Goal: Task Accomplishment & Management: Manage account settings

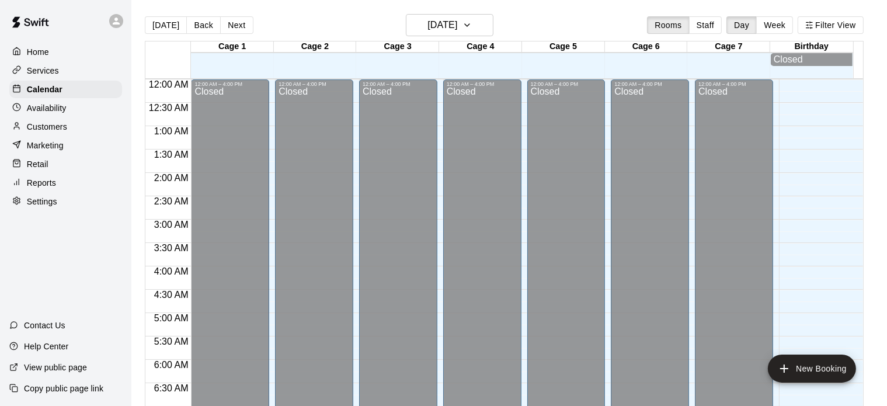
scroll to position [743, 0]
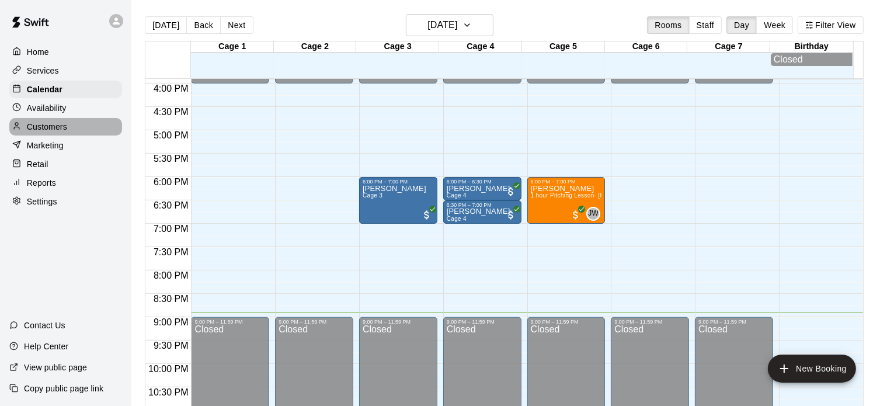
click at [51, 128] on p "Customers" at bounding box center [47, 127] width 40 height 12
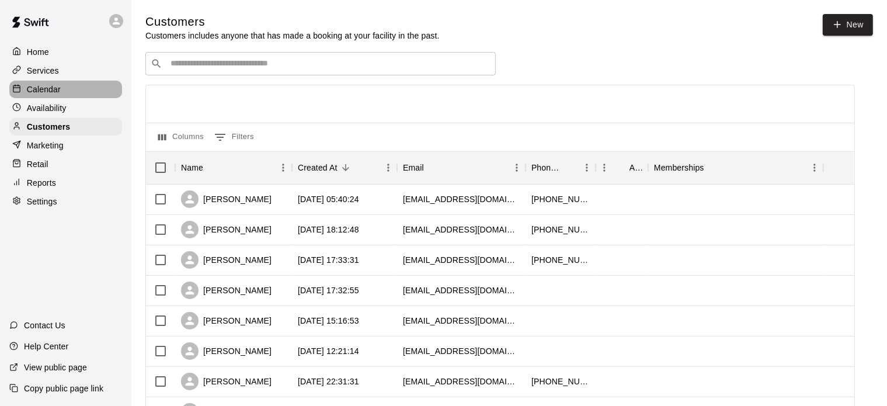
click at [57, 86] on p "Calendar" at bounding box center [44, 90] width 34 height 12
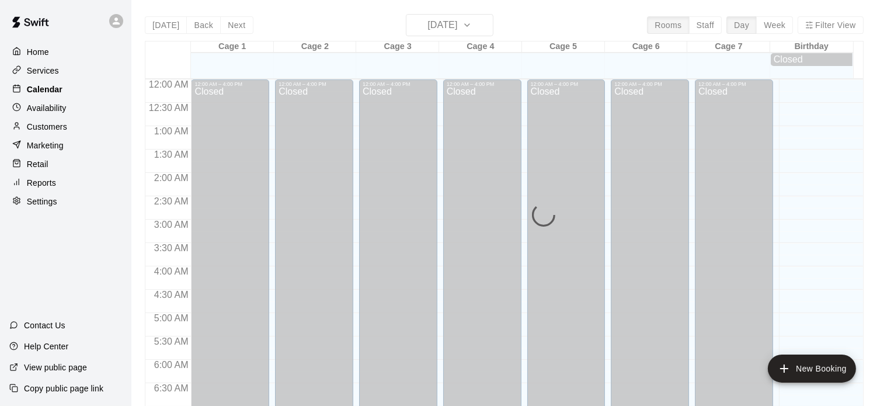
scroll to position [743, 0]
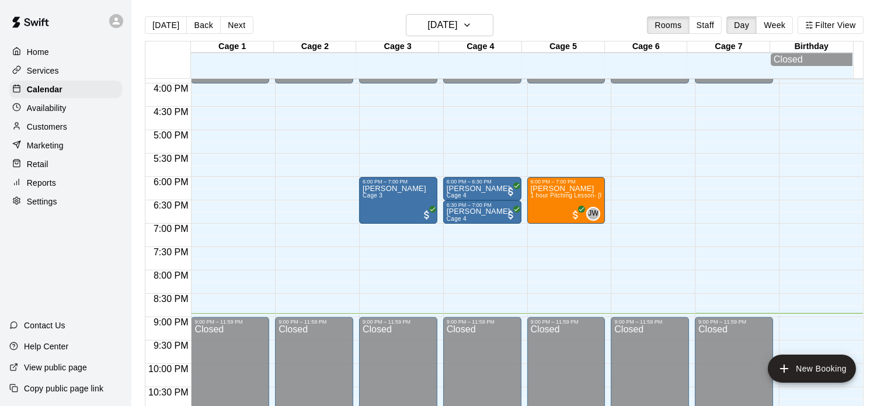
click at [46, 189] on p "Reports" at bounding box center [41, 183] width 29 height 12
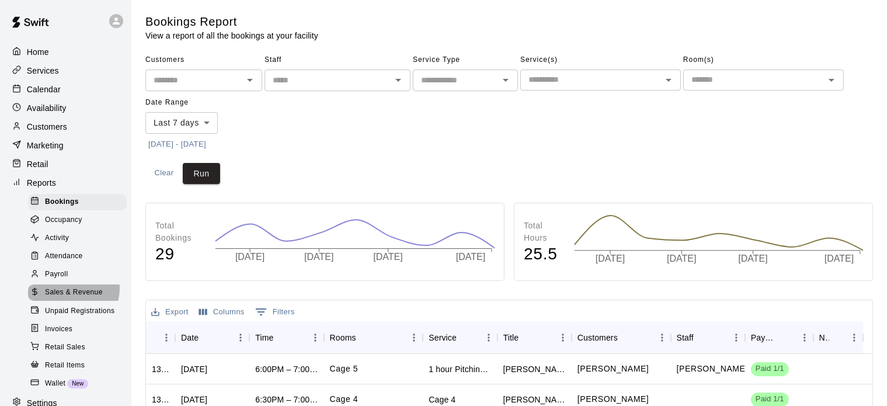
click at [69, 298] on span "Sales & Revenue" at bounding box center [74, 293] width 58 height 12
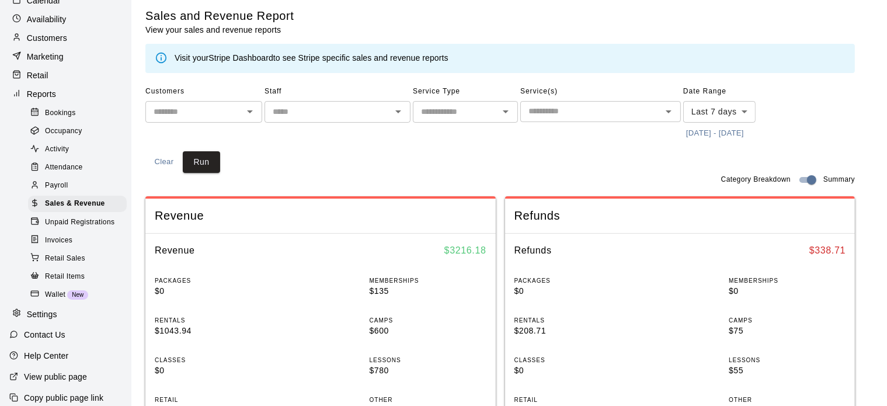
scroll to position [105, 0]
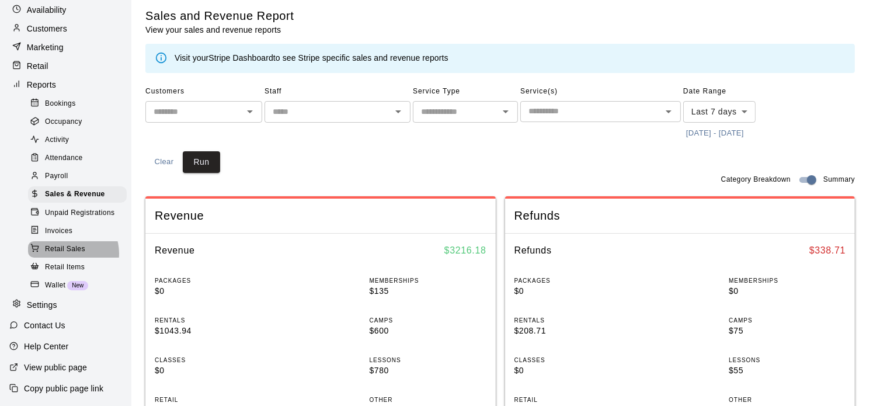
click at [68, 255] on span "Retail Sales" at bounding box center [65, 250] width 40 height 12
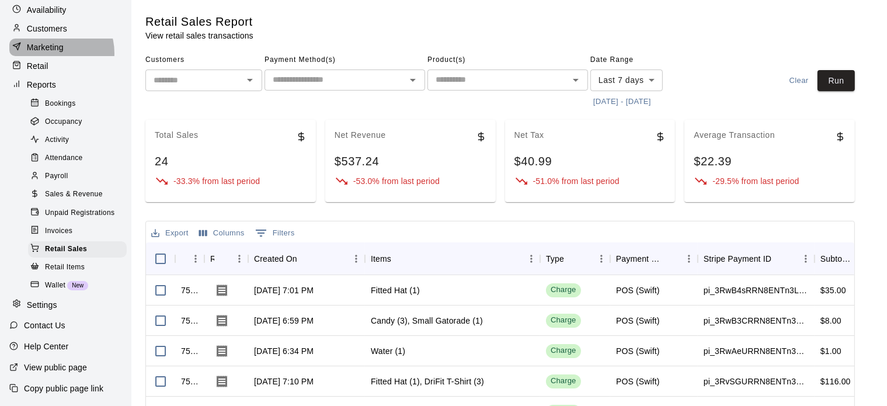
click at [50, 51] on p "Marketing" at bounding box center [45, 47] width 37 height 12
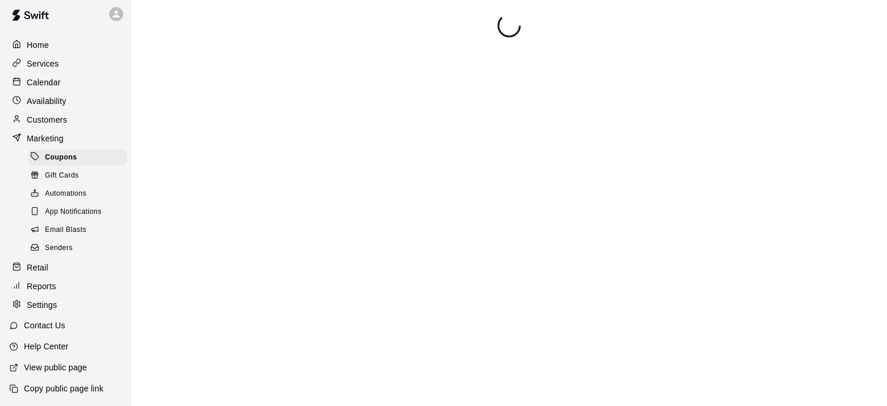
scroll to position [21, 0]
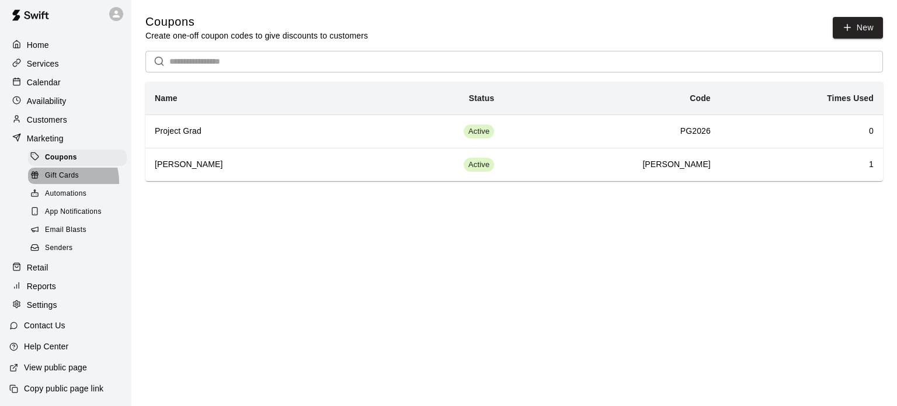
click at [63, 174] on span "Gift Cards" at bounding box center [62, 176] width 34 height 12
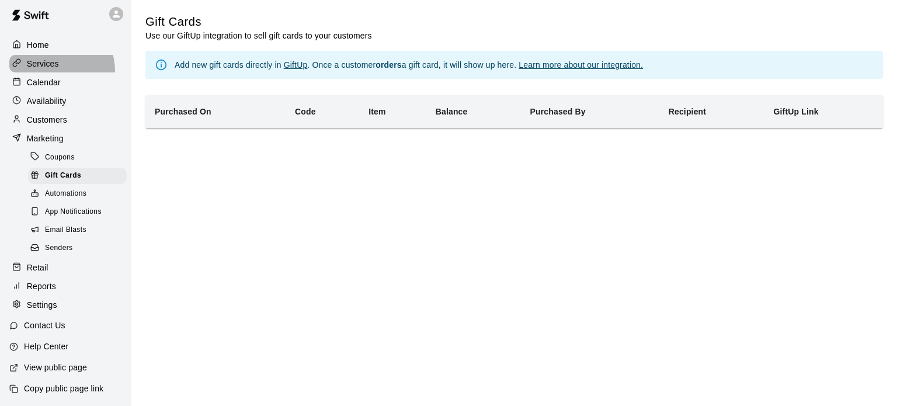
click at [56, 57] on div "Services" at bounding box center [65, 64] width 113 height 18
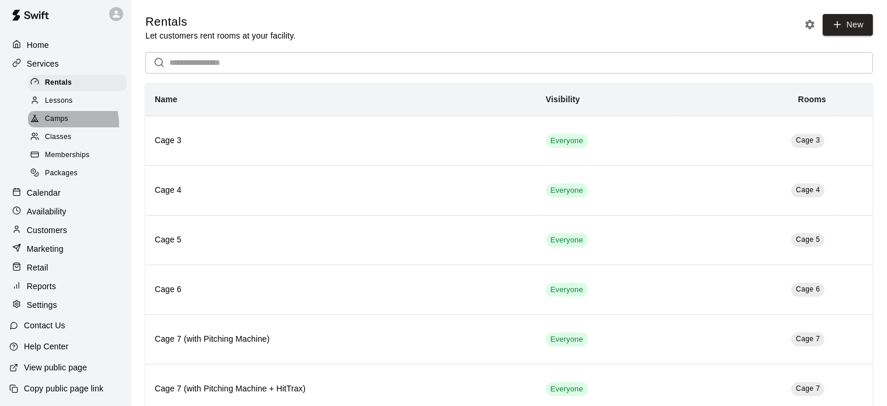
click at [61, 114] on span "Camps" at bounding box center [56, 119] width 23 height 12
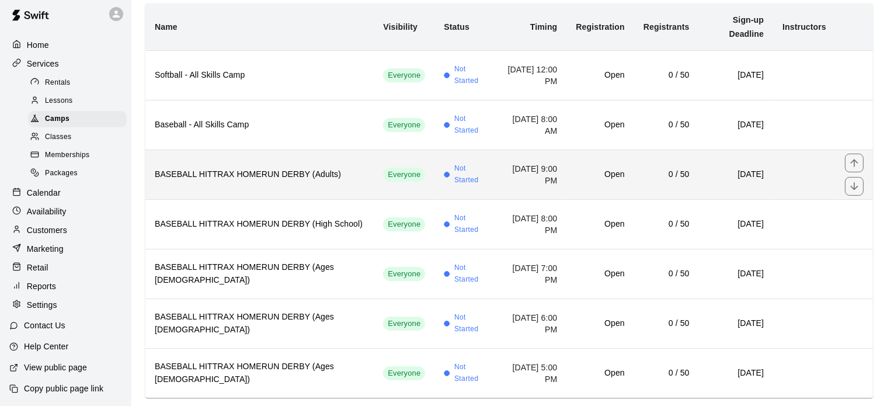
scroll to position [121, 0]
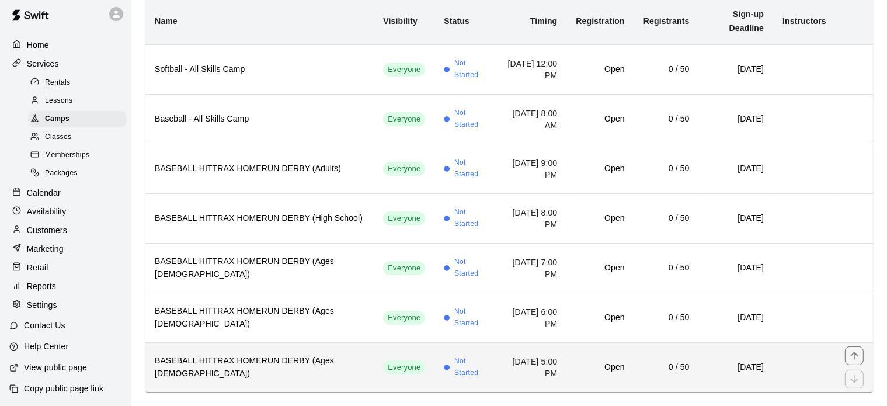
click at [253, 354] on h6 "BASEBALL HITTRAX HOMERUN DERBY (Ages [DEMOGRAPHIC_DATA])" at bounding box center [260, 367] width 210 height 26
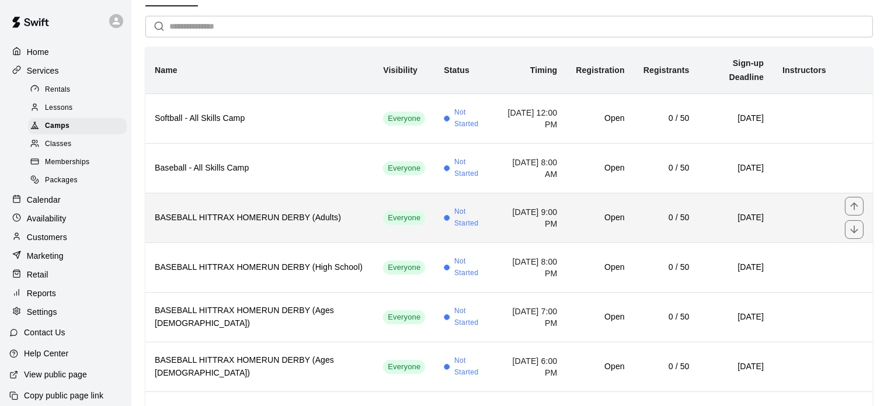
scroll to position [121, 0]
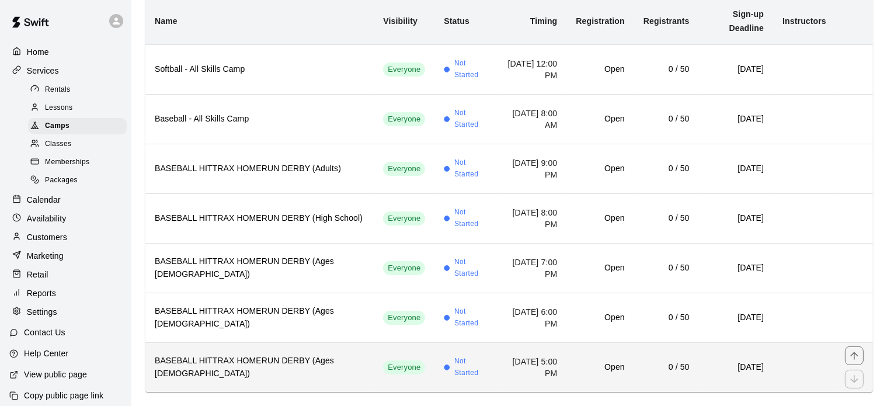
click at [233, 354] on h6 "BASEBALL HITTRAX HOMERUN DERBY (Ages [DEMOGRAPHIC_DATA])" at bounding box center [260, 367] width 210 height 26
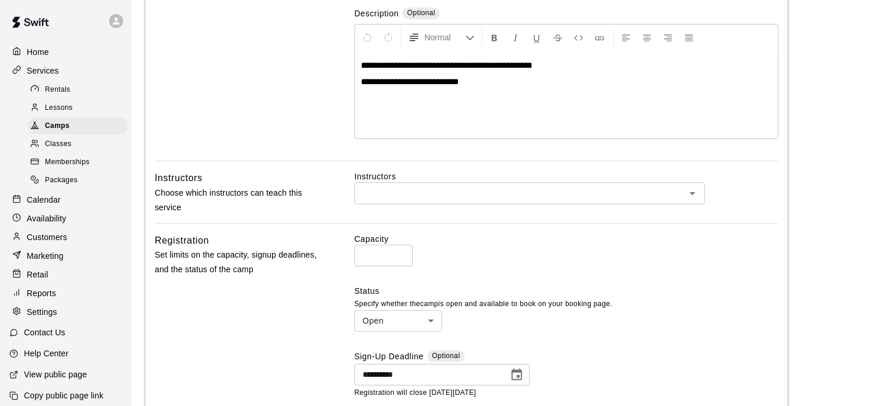
scroll to position [228, 0]
click at [375, 260] on input "**" at bounding box center [383, 255] width 58 height 22
type input "*"
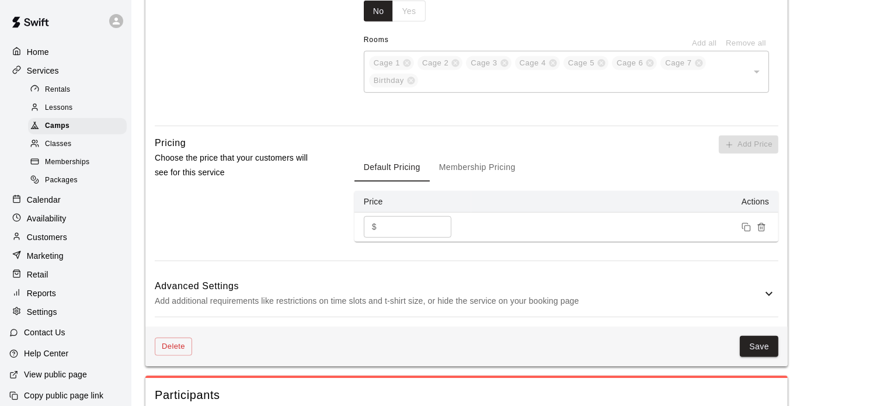
scroll to position [766, 0]
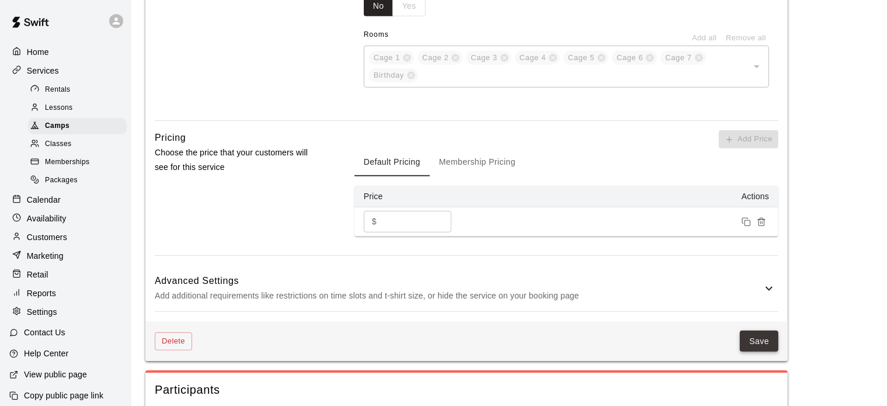
type input "**"
click at [762, 340] on button "Save" at bounding box center [759, 342] width 39 height 22
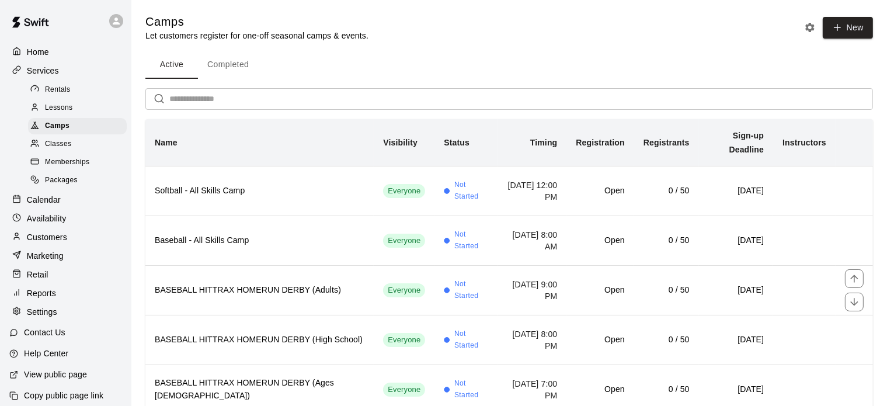
scroll to position [121, 0]
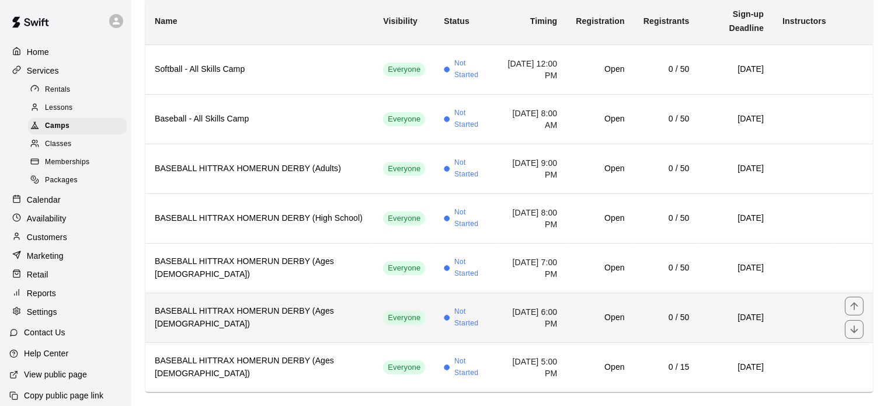
click at [266, 305] on h6 "BASEBALL HITTRAX HOMERUN DERBY (Ages [DEMOGRAPHIC_DATA])" at bounding box center [260, 318] width 210 height 26
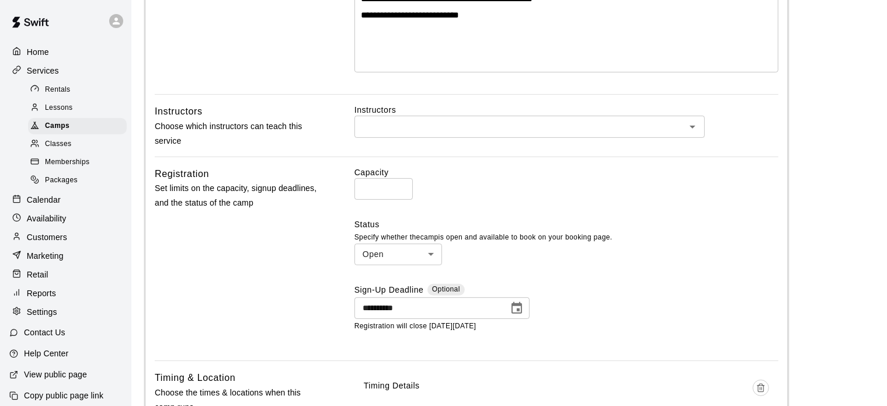
scroll to position [311, 0]
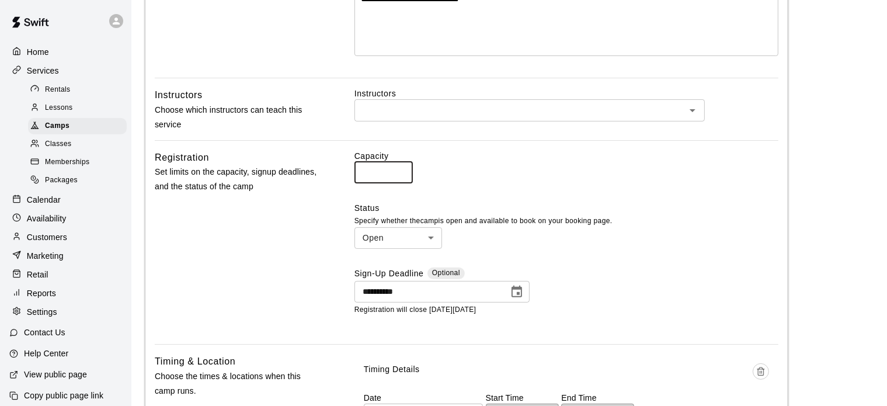
click at [379, 168] on input "**" at bounding box center [383, 173] width 58 height 22
type input "*"
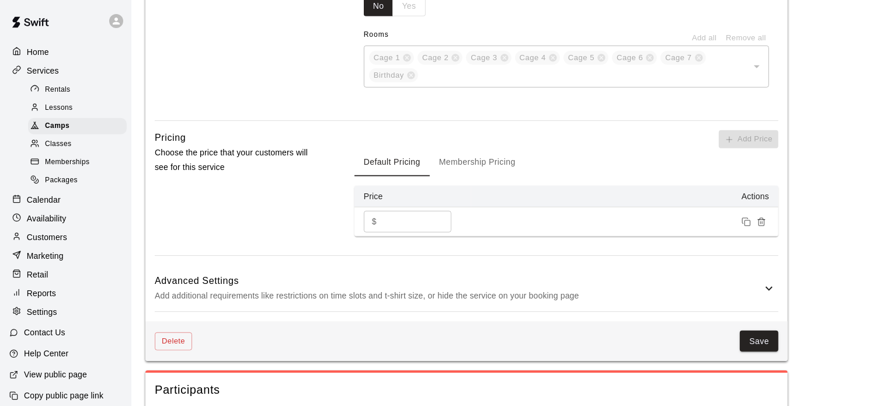
scroll to position [794, 0]
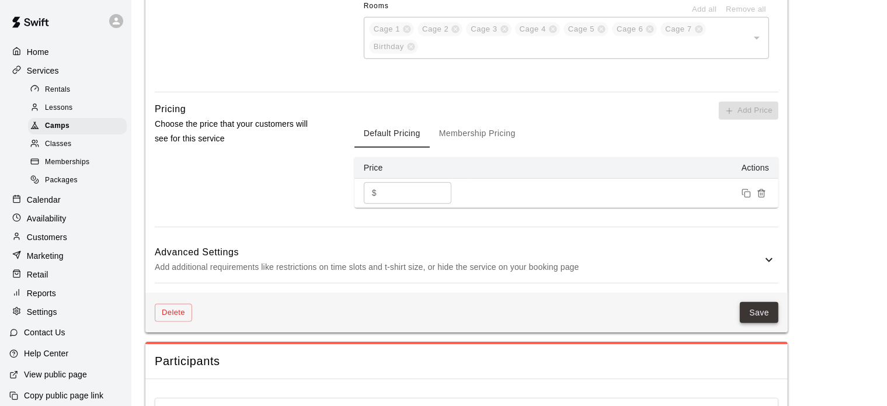
type input "**"
click at [764, 310] on button "Save" at bounding box center [759, 313] width 39 height 22
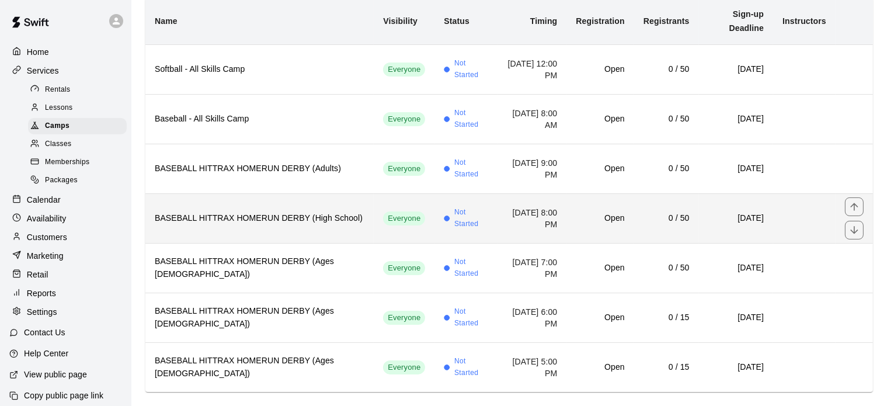
scroll to position [121, 0]
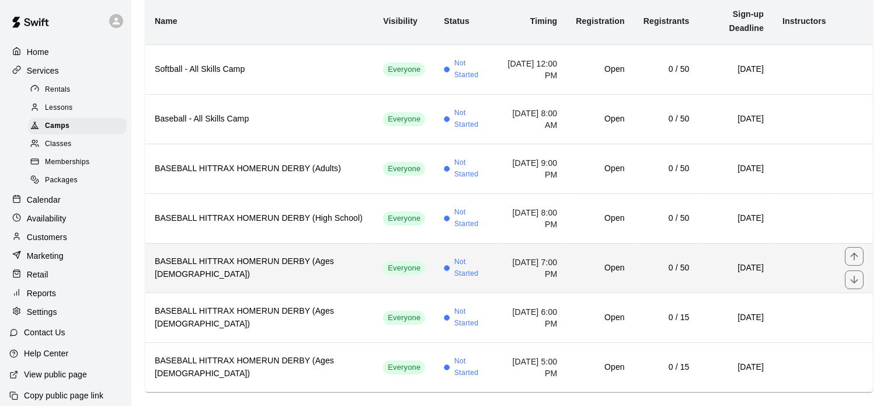
click at [274, 255] on h6 "BASEBALL HITTRAX HOMERUN DERBY (Ages [DEMOGRAPHIC_DATA])" at bounding box center [260, 268] width 210 height 26
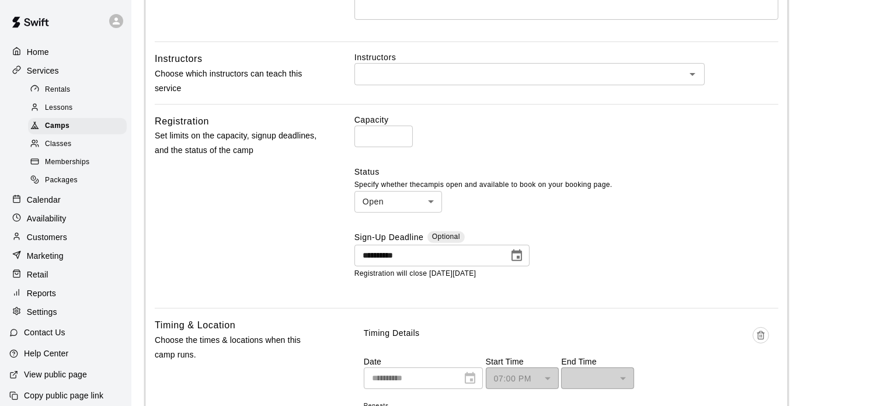
scroll to position [346, 0]
click at [378, 137] on input "**" at bounding box center [383, 138] width 58 height 22
type input "*"
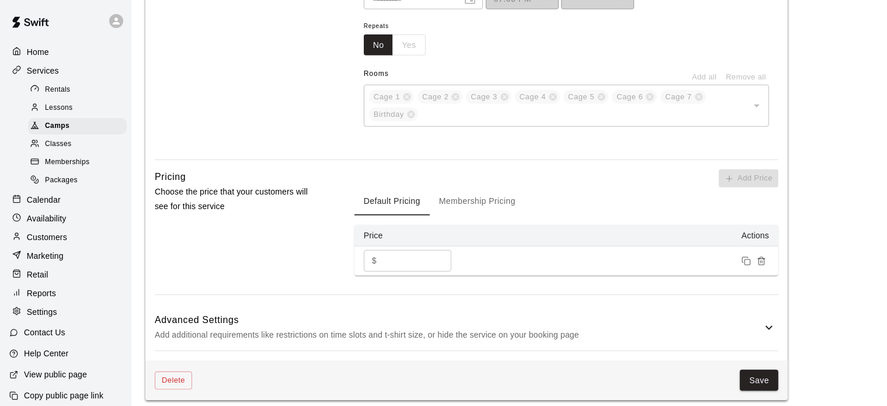
scroll to position [733, 0]
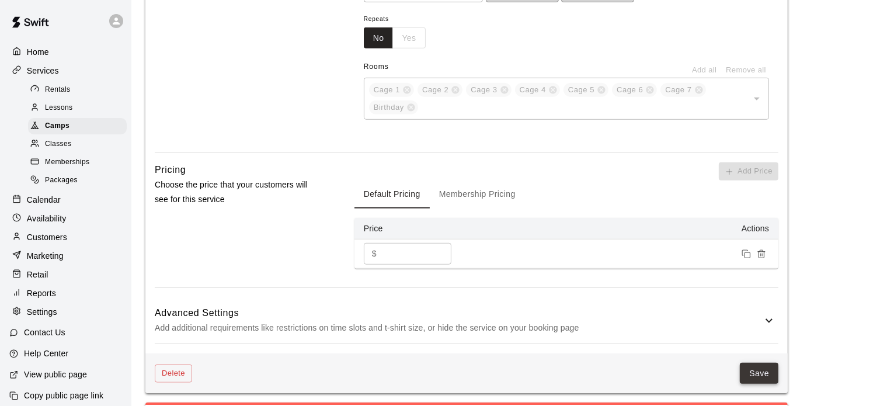
type input "**"
click at [753, 374] on button "Save" at bounding box center [759, 374] width 39 height 22
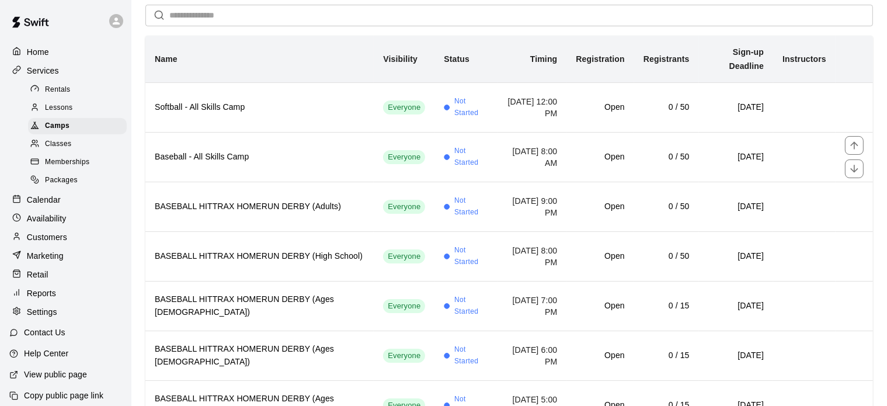
scroll to position [84, 0]
click at [274, 249] on h6 "BASEBALL HITTRAX HOMERUN DERBY (High School)" at bounding box center [260, 255] width 210 height 13
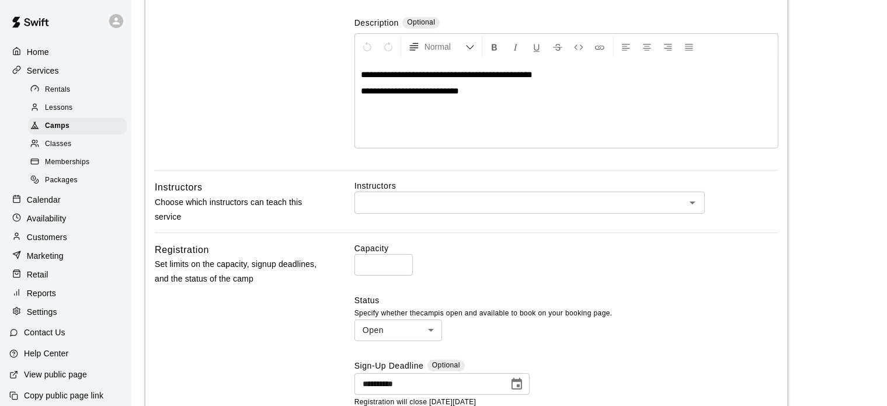
scroll to position [220, 0]
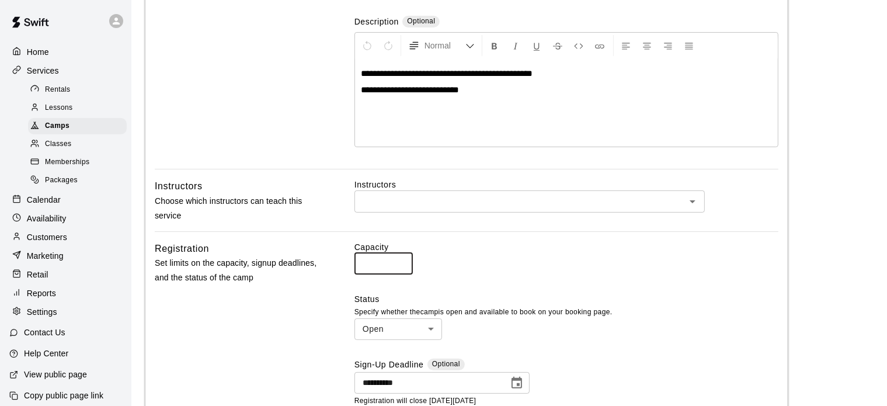
click at [388, 263] on input "**" at bounding box center [383, 264] width 58 height 22
type input "*"
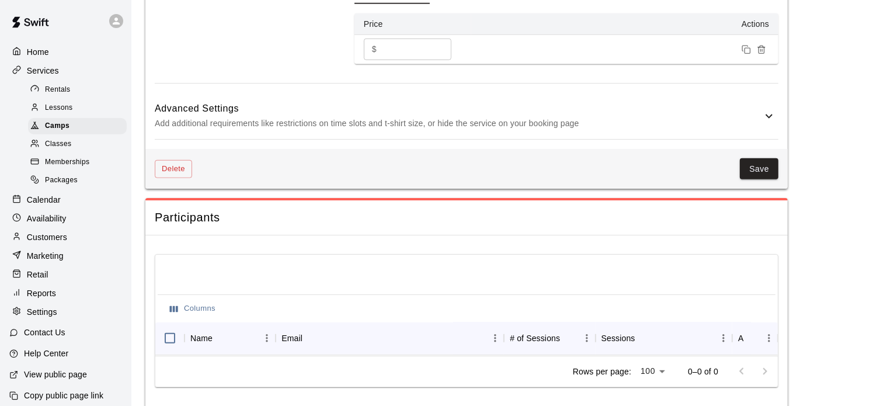
scroll to position [957, 0]
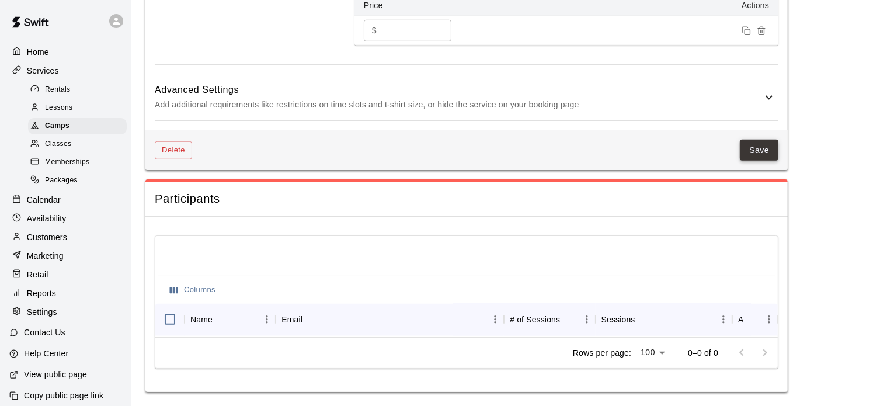
type input "**"
click at [754, 154] on button "Save" at bounding box center [759, 151] width 39 height 22
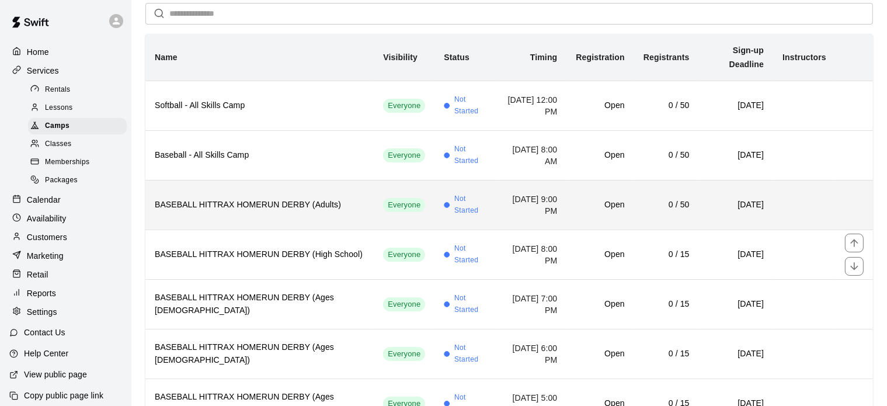
scroll to position [86, 0]
click at [292, 197] on h6 "BASEBALL HITTRAX HOMERUN DERBY (Adults)" at bounding box center [260, 203] width 210 height 13
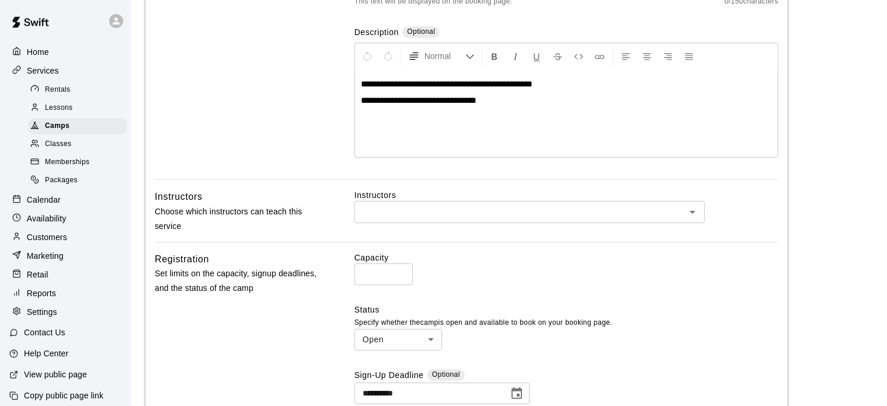
scroll to position [215, 0]
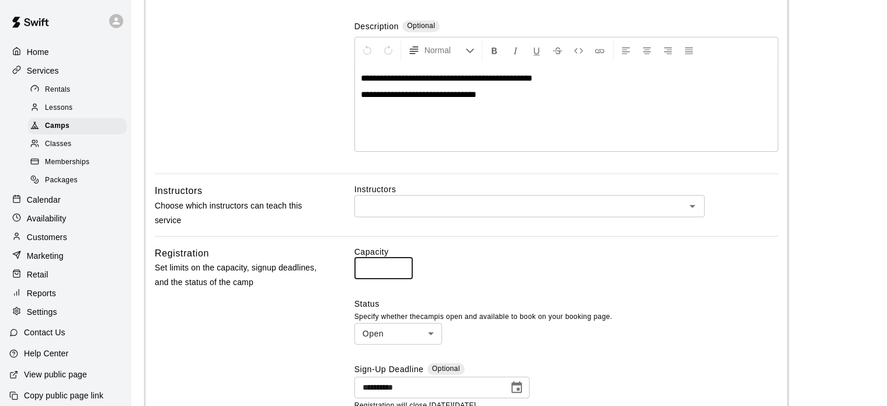
click at [378, 266] on input "**" at bounding box center [383, 269] width 58 height 22
type input "*"
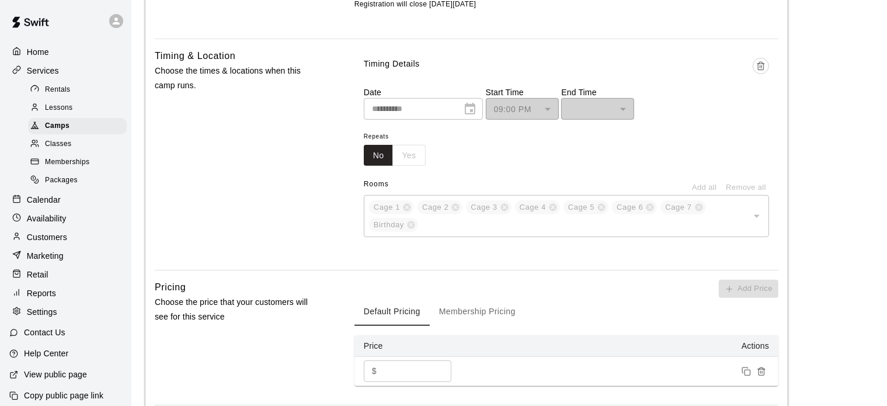
scroll to position [738, 0]
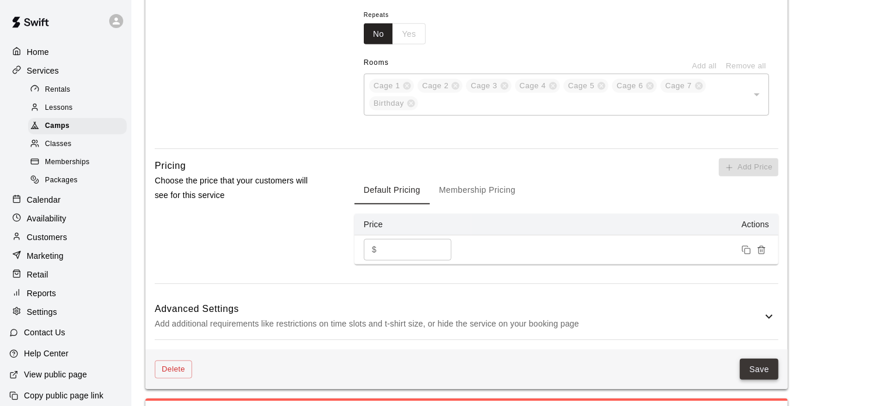
type input "**"
click at [750, 375] on button "Save" at bounding box center [759, 370] width 39 height 22
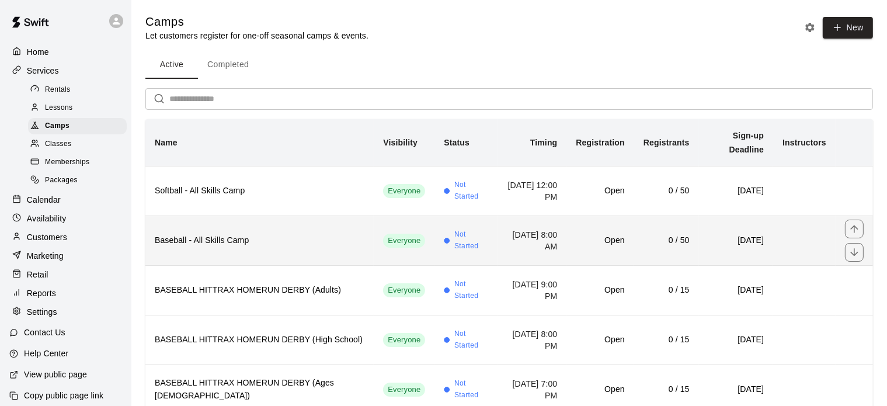
click at [268, 234] on th "Baseball - All Skills Camp" at bounding box center [259, 240] width 228 height 50
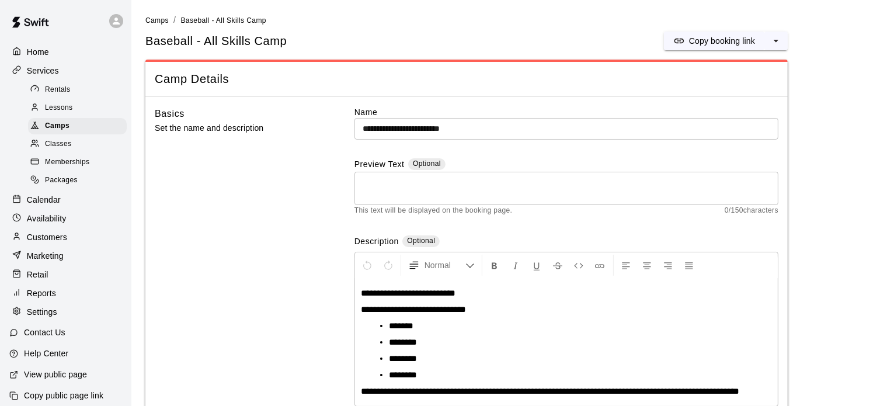
scroll to position [2, 0]
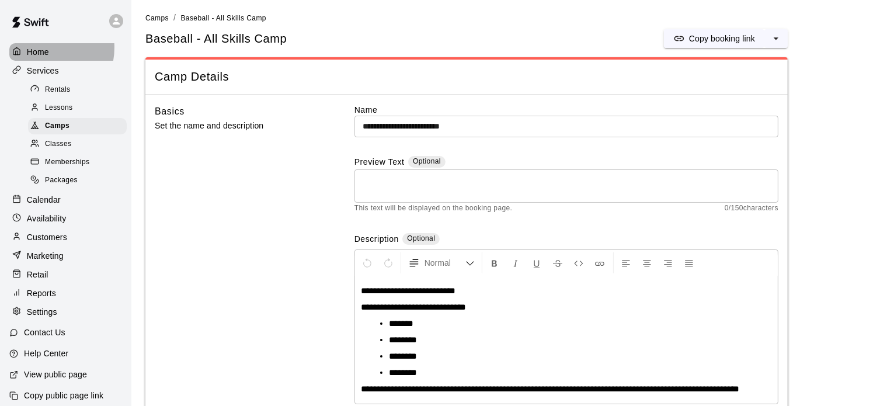
click at [41, 47] on p "Home" at bounding box center [38, 52] width 22 height 12
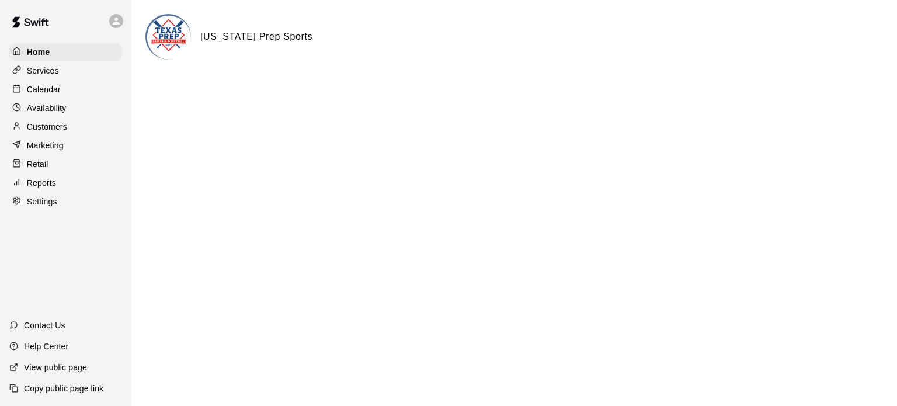
click at [47, 95] on p "Calendar" at bounding box center [44, 90] width 34 height 12
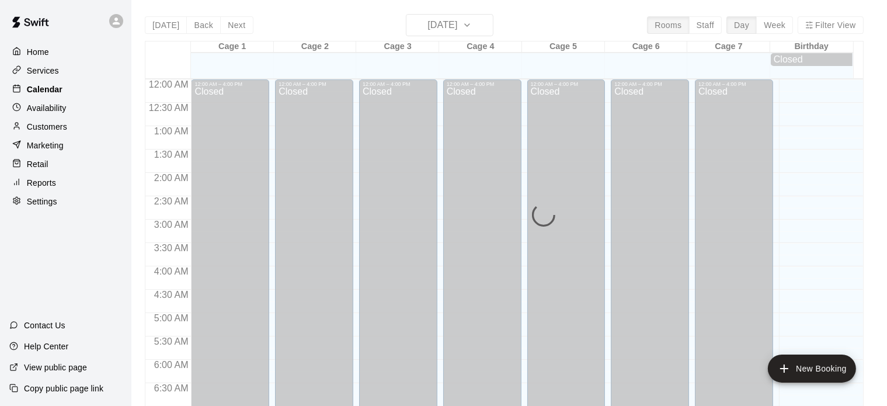
scroll to position [743, 0]
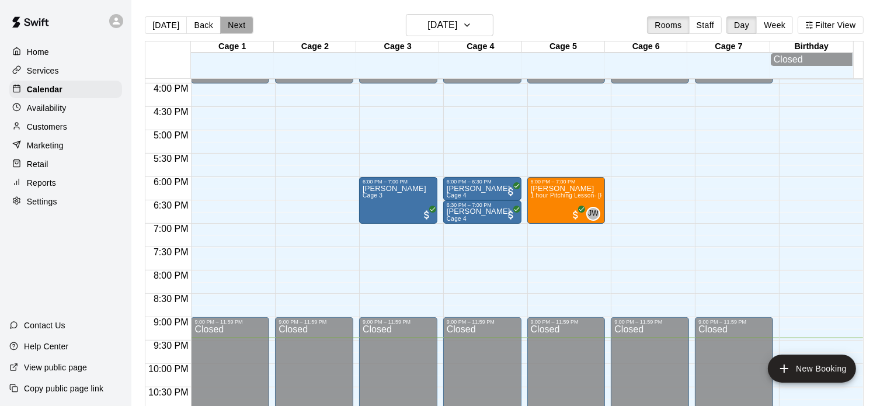
click at [225, 23] on button "Next" at bounding box center [236, 25] width 33 height 18
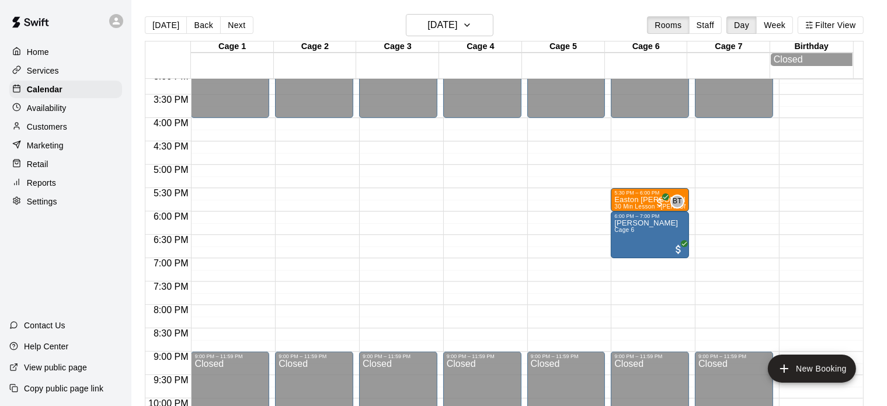
scroll to position [708, 0]
click at [44, 186] on p "Reports" at bounding box center [41, 183] width 29 height 12
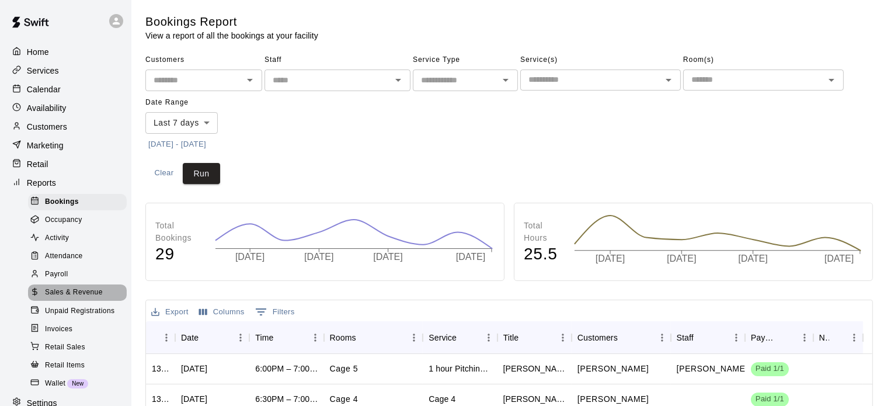
click at [81, 298] on span "Sales & Revenue" at bounding box center [74, 293] width 58 height 12
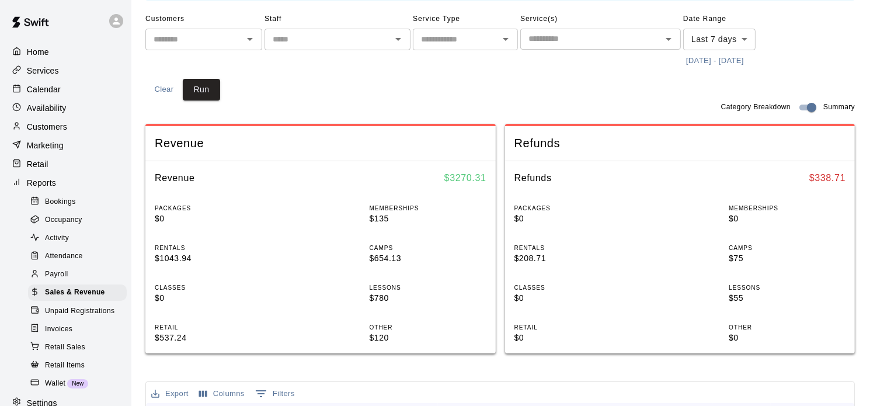
scroll to position [77, 0]
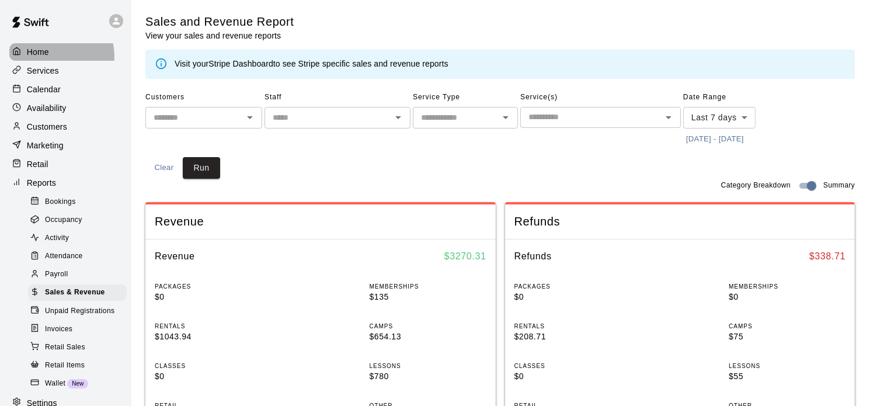
click at [54, 56] on div "Home" at bounding box center [65, 52] width 113 height 18
